Goal: Find specific page/section

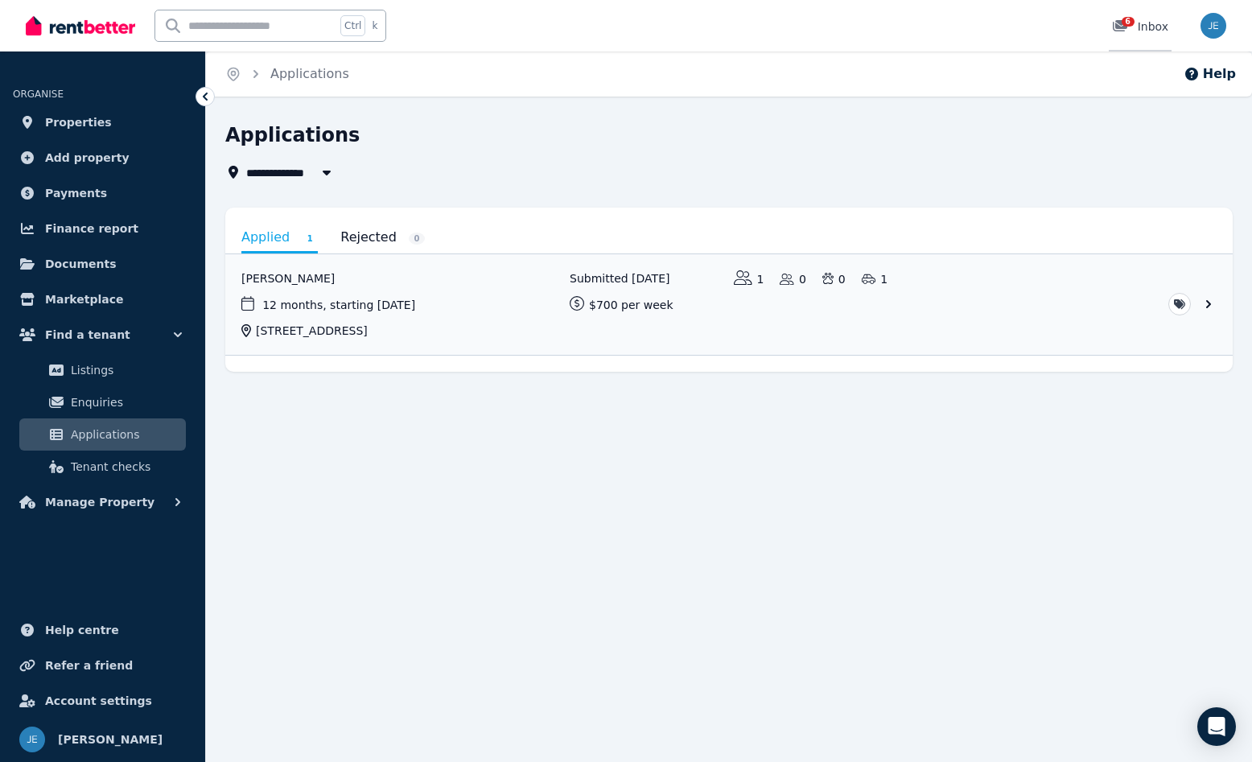
click at [1130, 27] on span "6" at bounding box center [1128, 22] width 13 height 10
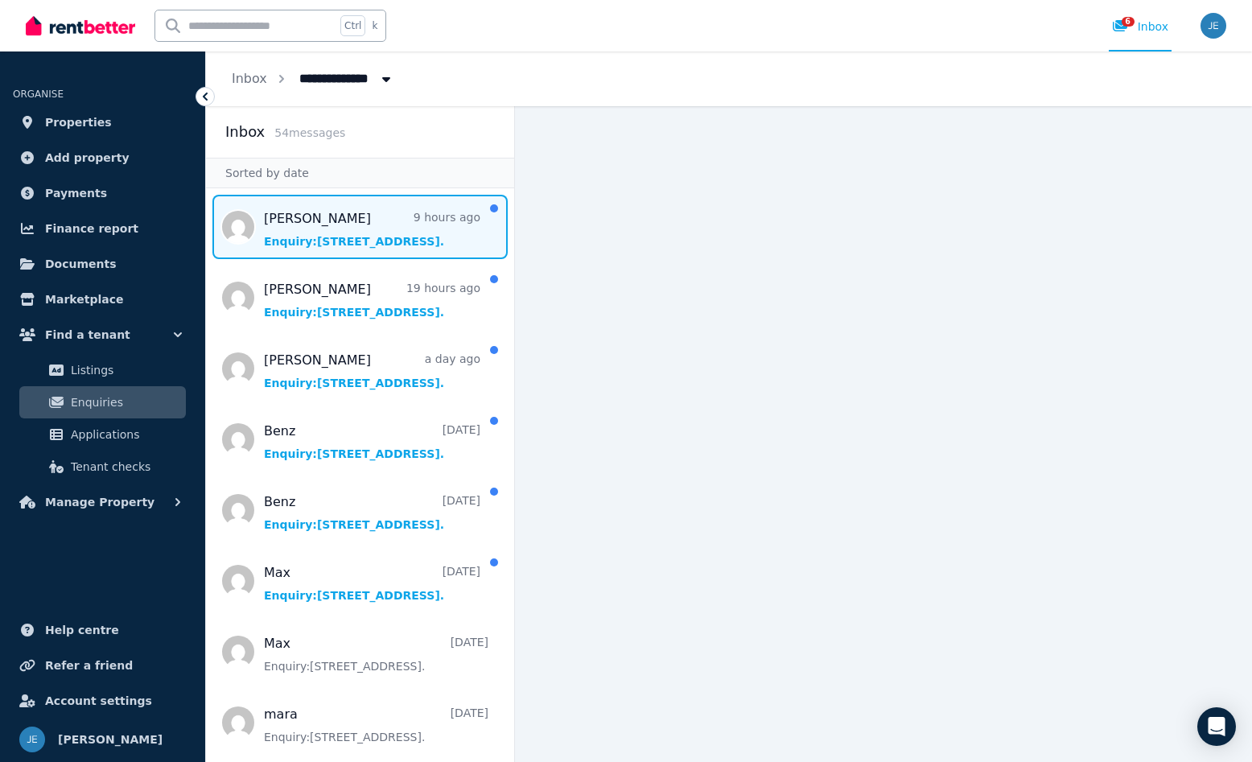
click at [346, 223] on span "Message list" at bounding box center [360, 227] width 308 height 64
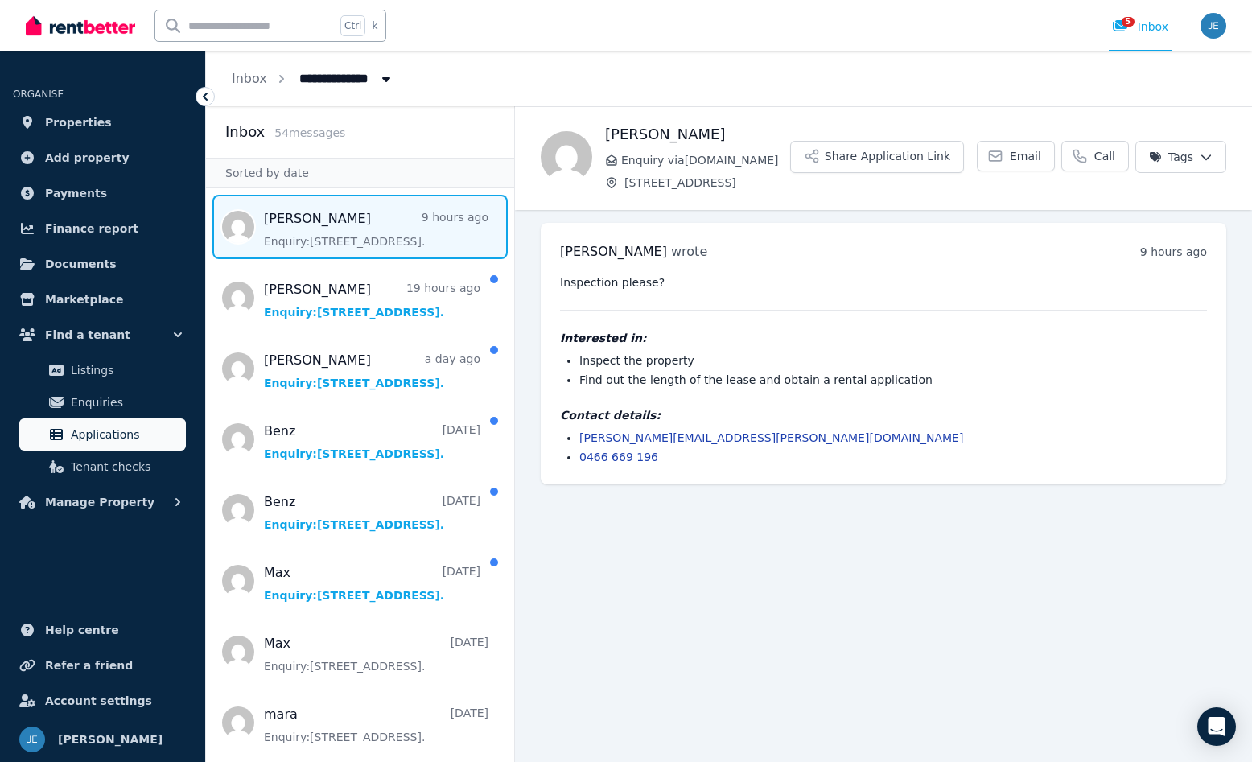
click at [110, 433] on span "Applications" at bounding box center [125, 434] width 109 height 19
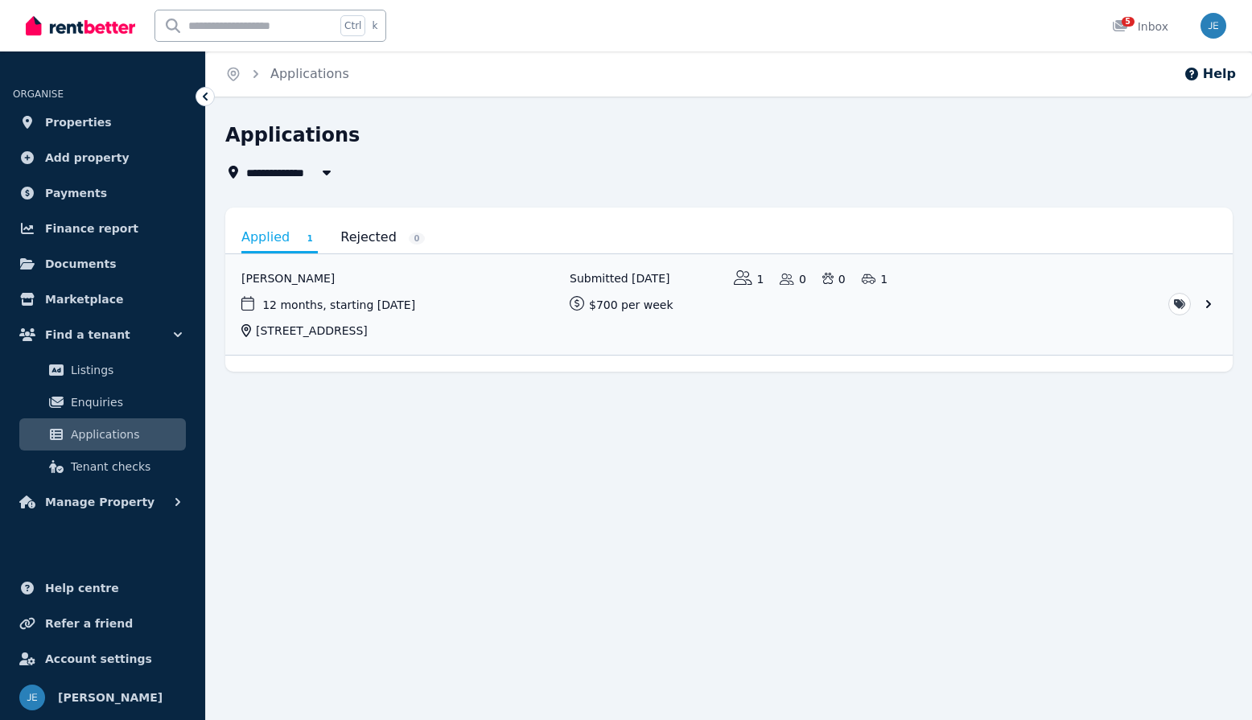
click at [555, 463] on div "**********" at bounding box center [626, 360] width 1252 height 720
